Goal: Task Accomplishment & Management: Manage account settings

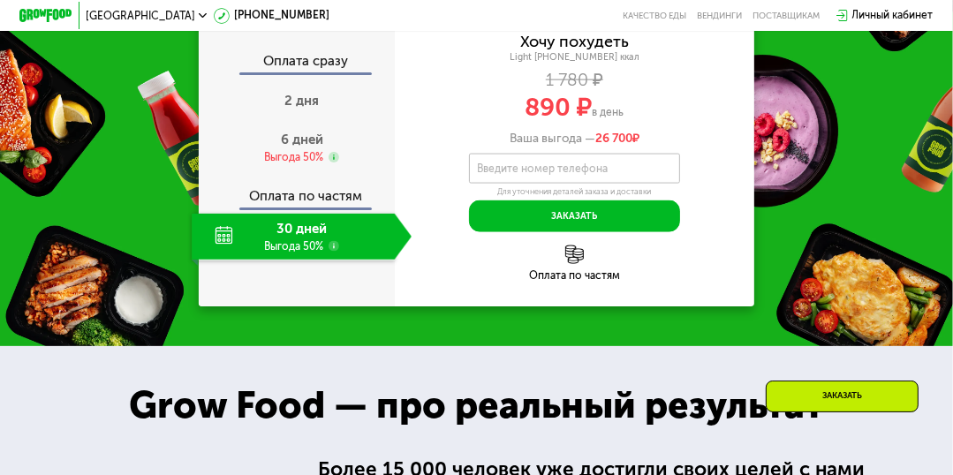
scroll to position [1762, 0]
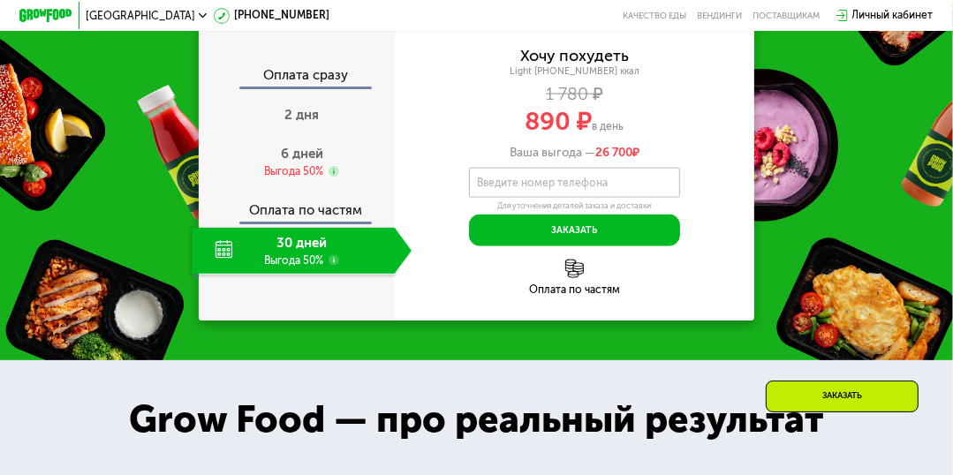
drag, startPoint x: 957, startPoint y: 124, endPoint x: 961, endPoint y: 188, distance: 63.7
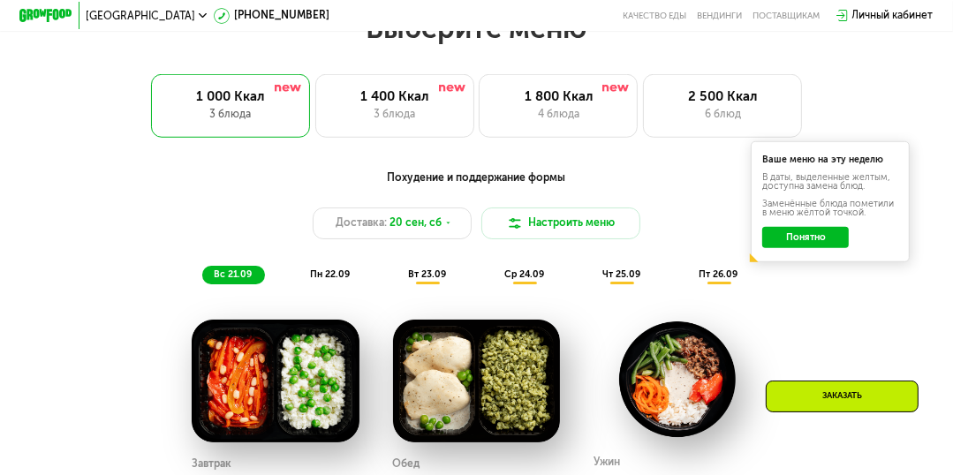
scroll to position [946, 0]
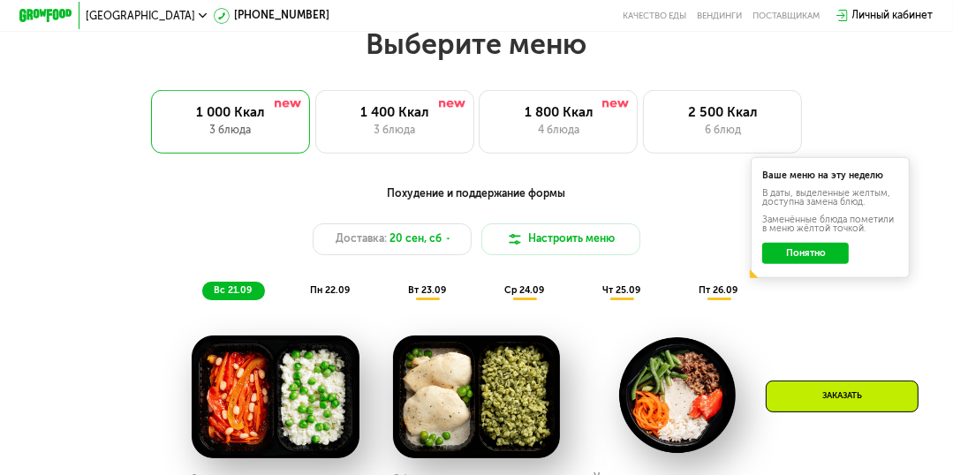
click at [816, 262] on button "Понятно" at bounding box center [805, 253] width 86 height 21
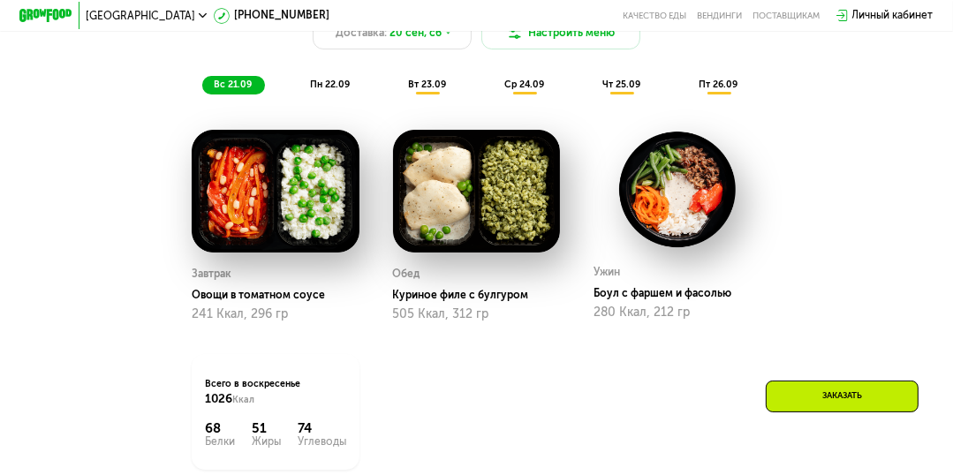
scroll to position [1144, 0]
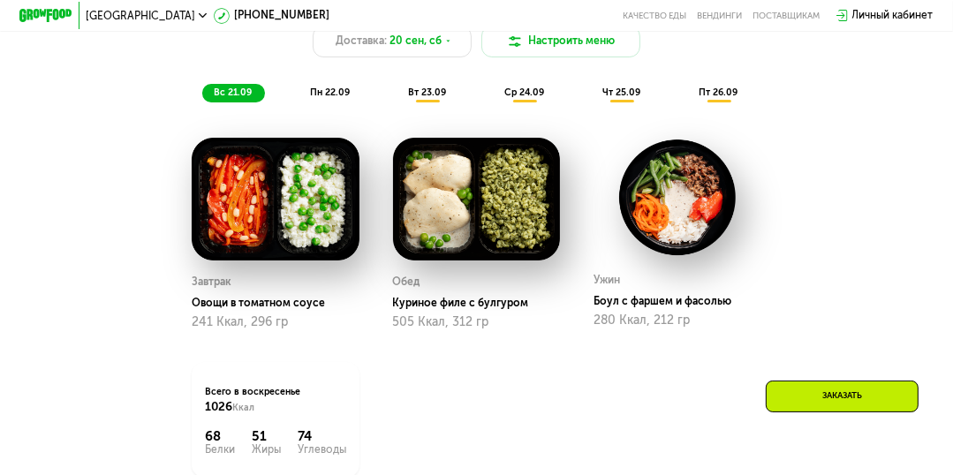
click at [319, 98] on span "пн 22.09" at bounding box center [330, 92] width 40 height 11
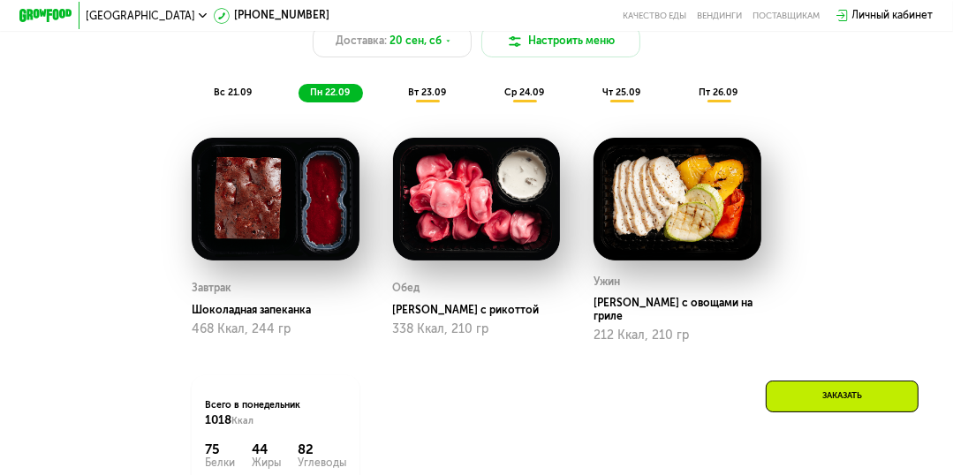
click at [424, 98] on span "вт 23.09" at bounding box center [427, 92] width 38 height 11
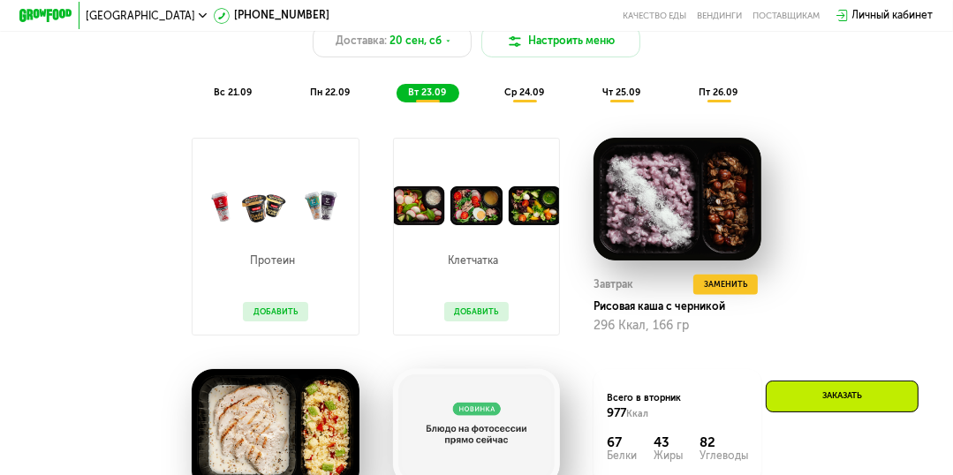
click at [525, 98] on span "ср 24.09" at bounding box center [524, 92] width 40 height 11
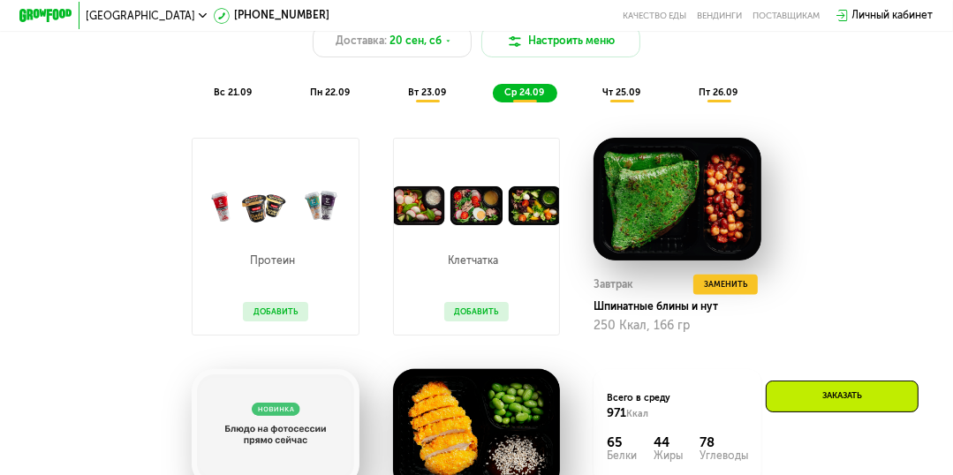
click at [622, 98] on span "чт 25.09" at bounding box center [621, 92] width 38 height 11
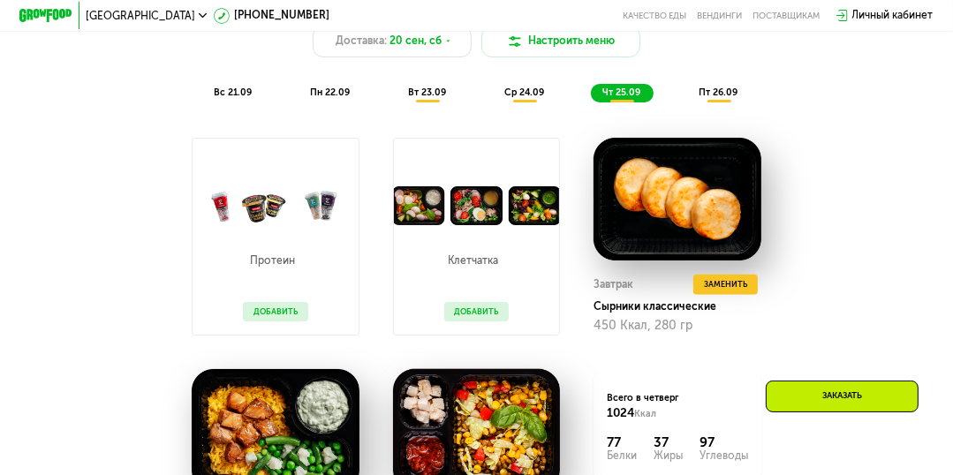
click at [732, 98] on span "пт 26.09" at bounding box center [717, 92] width 39 height 11
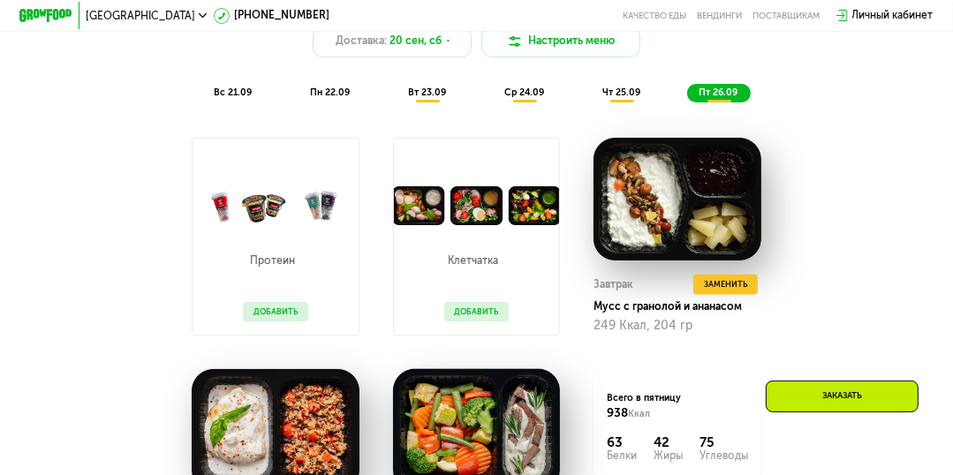
click at [876, 13] on div "Личный кабинет" at bounding box center [892, 16] width 81 height 16
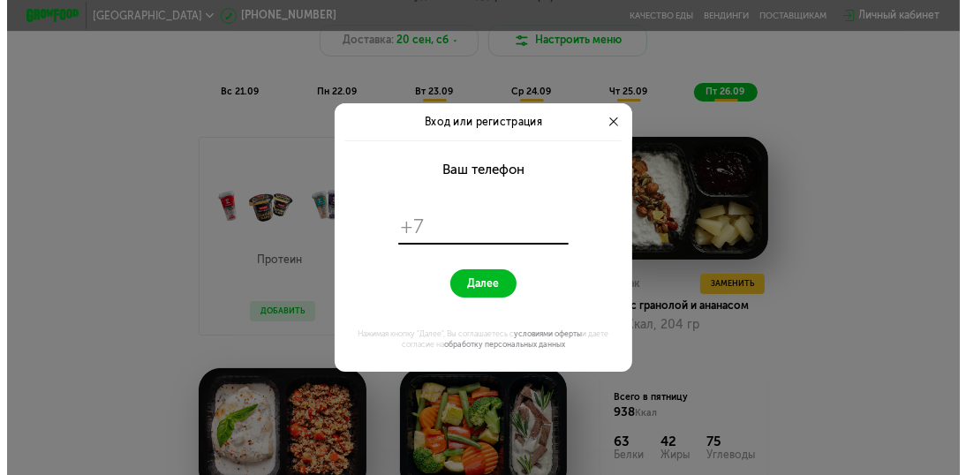
scroll to position [0, 0]
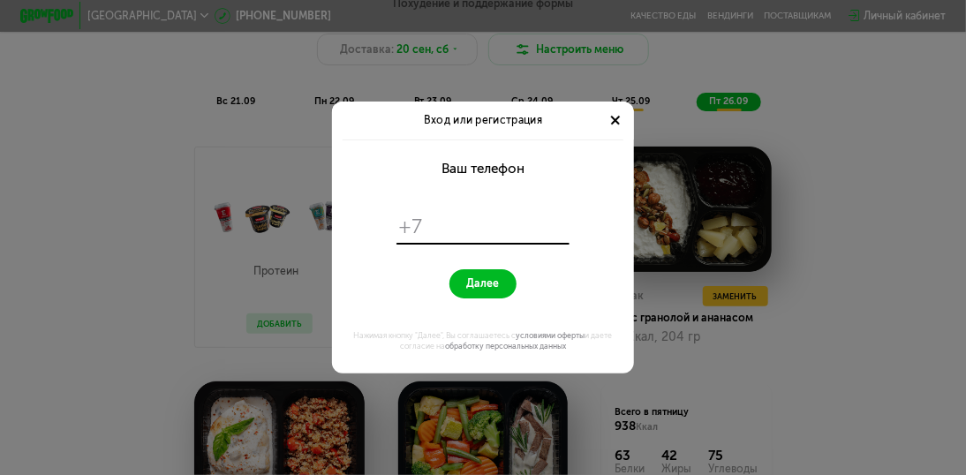
click at [876, 15] on div "Вход или регистрация Ваш телефон +7 Далее Нажимая кнопку "Далее", Вы соглашаете…" at bounding box center [483, 237] width 966 height 475
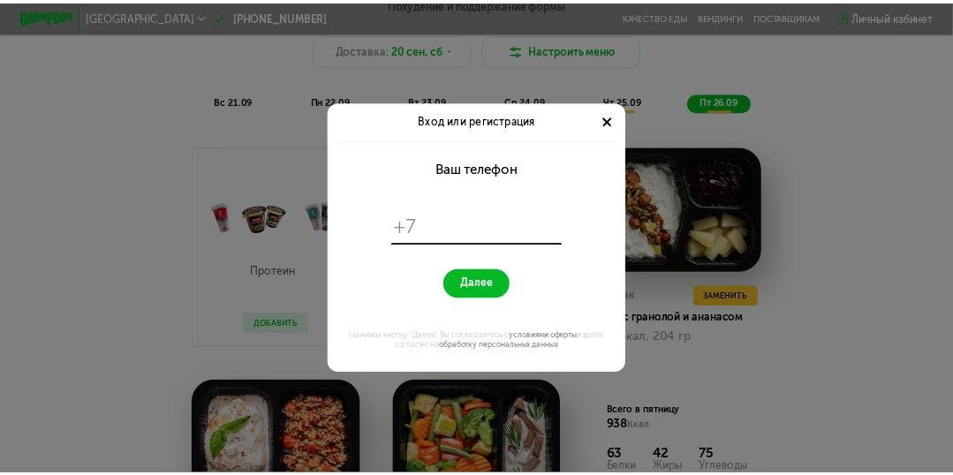
scroll to position [1144, 0]
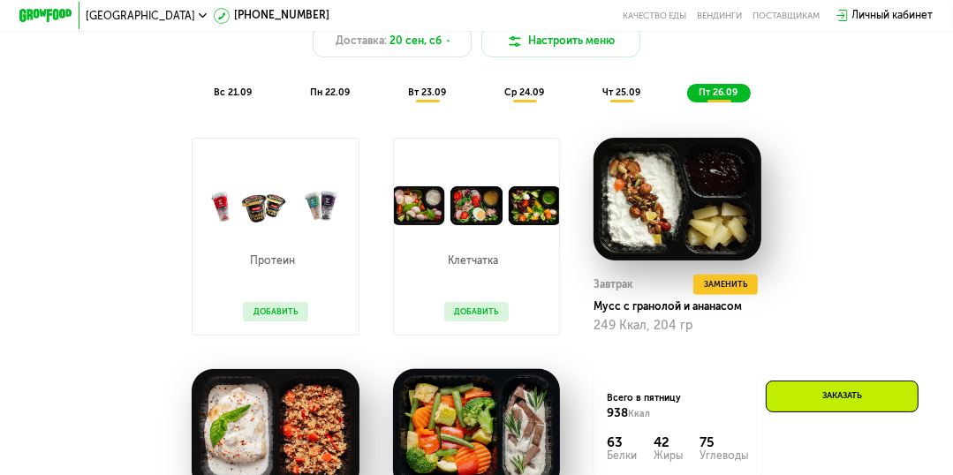
click at [876, 15] on div "Личный кабинет" at bounding box center [892, 16] width 81 height 16
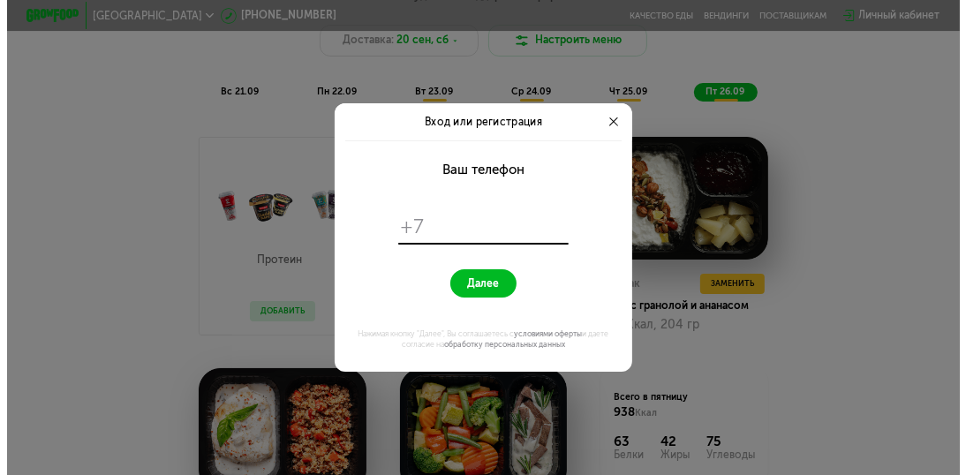
scroll to position [0, 0]
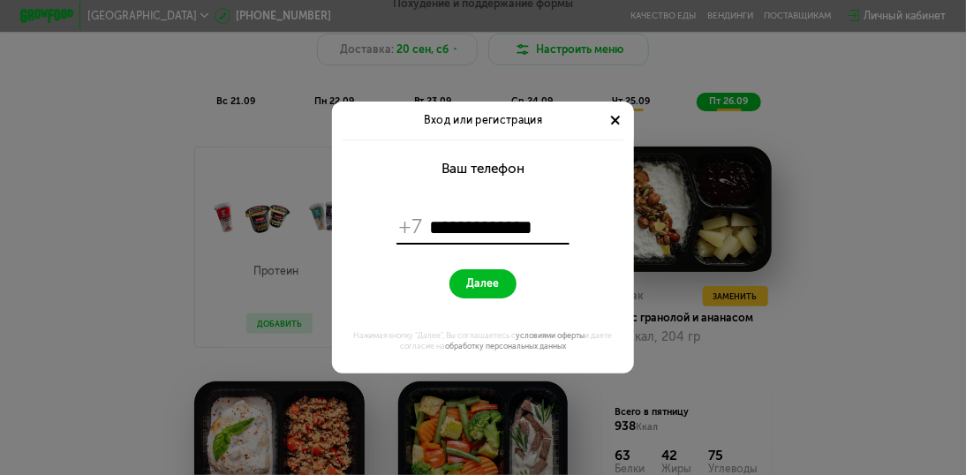
type input "**********"
click at [484, 285] on span "Далее" at bounding box center [482, 283] width 33 height 12
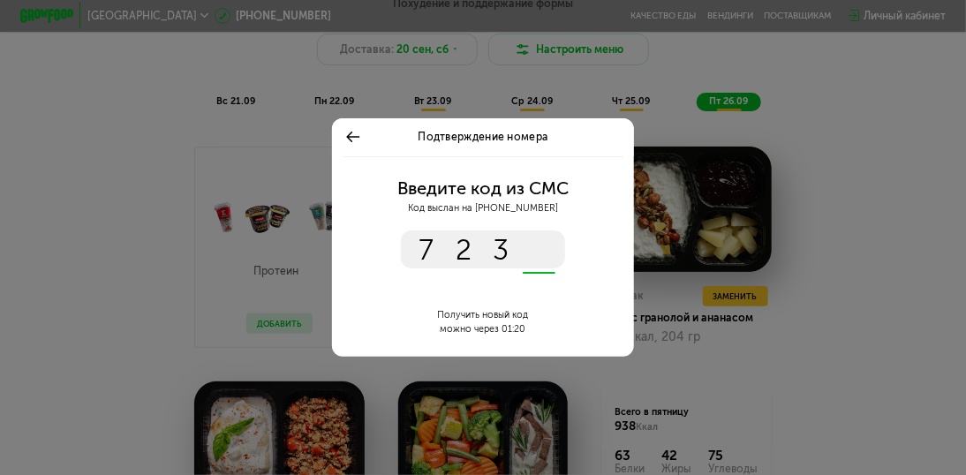
type input "****"
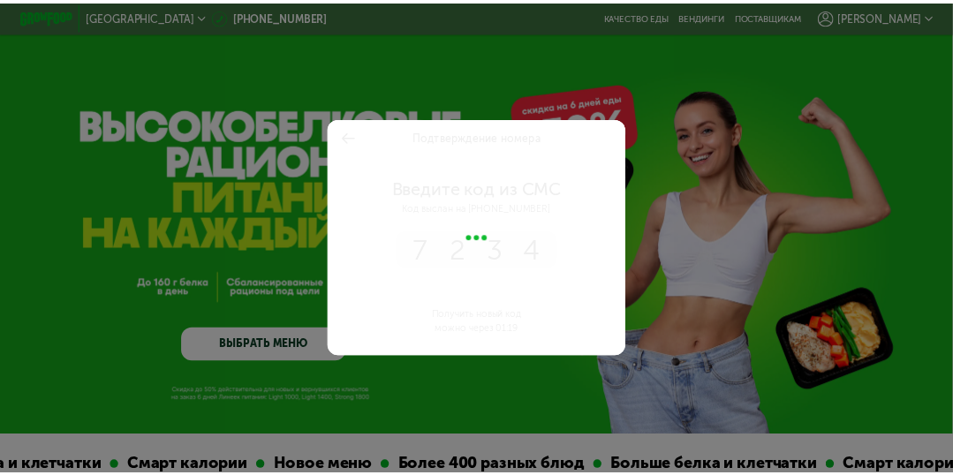
scroll to position [1144, 0]
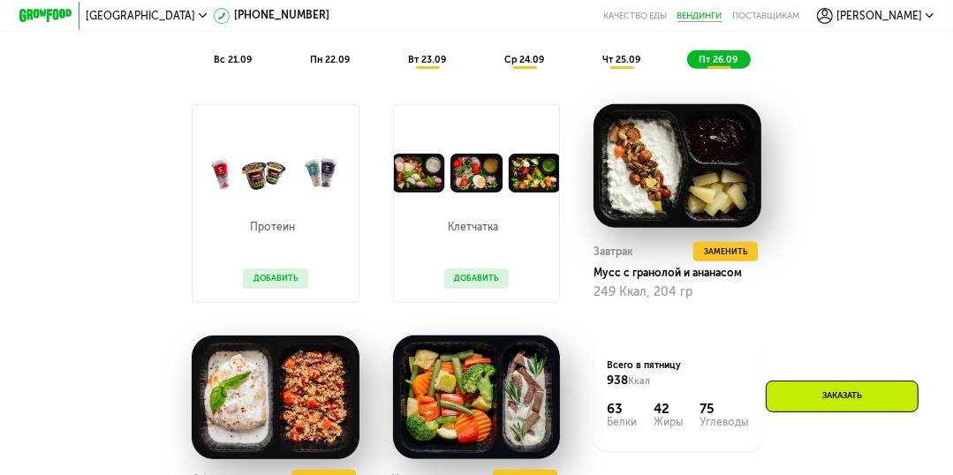
click at [722, 16] on link "Вендинги" at bounding box center [699, 16] width 45 height 11
